Goal: Navigation & Orientation: Understand site structure

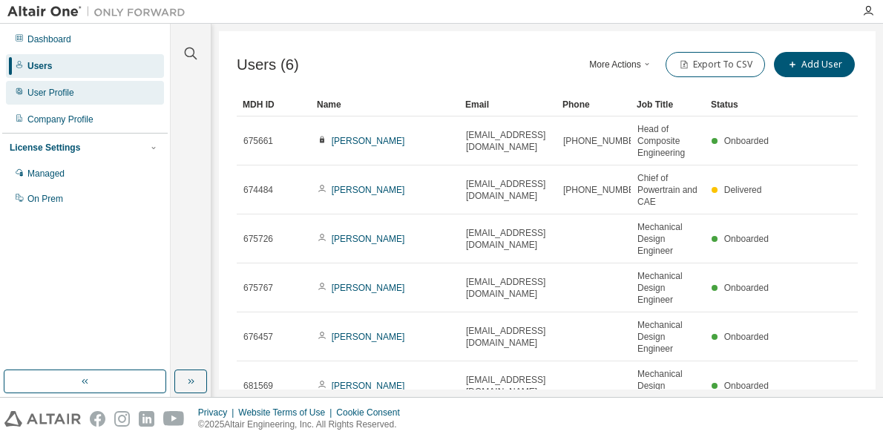
click at [72, 96] on div "User Profile" at bounding box center [50, 93] width 47 height 12
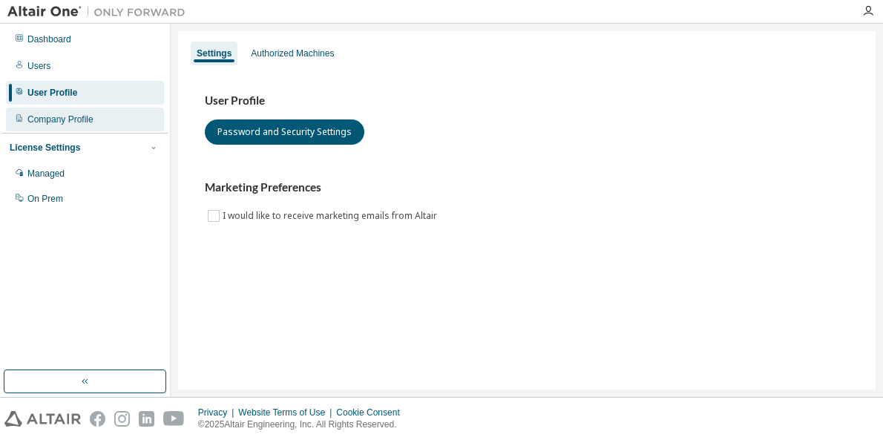
click at [67, 120] on div "Company Profile" at bounding box center [60, 120] width 66 height 12
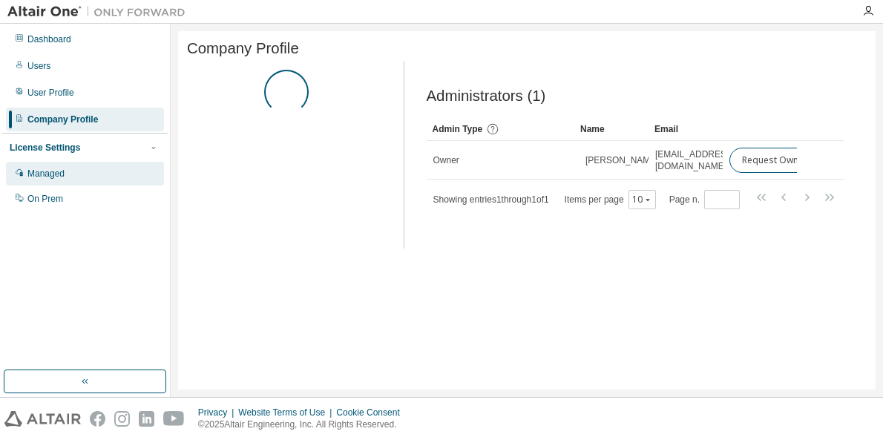
click at [52, 172] on div "Managed" at bounding box center [45, 174] width 37 height 12
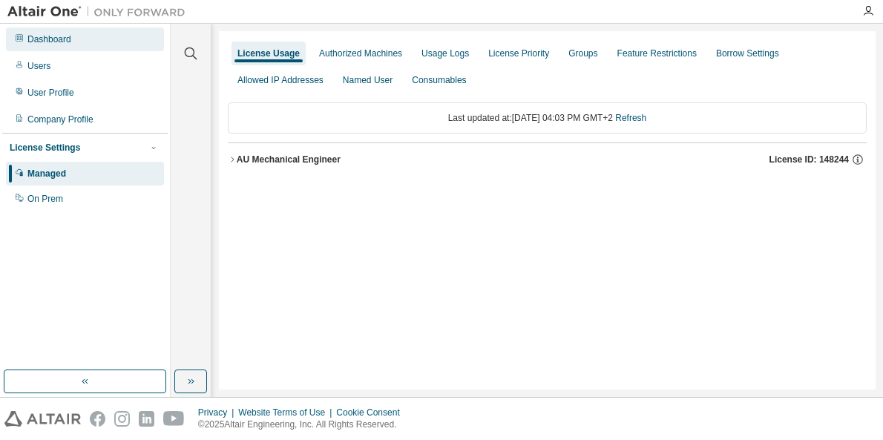
click at [48, 41] on div "Dashboard" at bounding box center [49, 39] width 44 height 12
